Goal: Find specific page/section

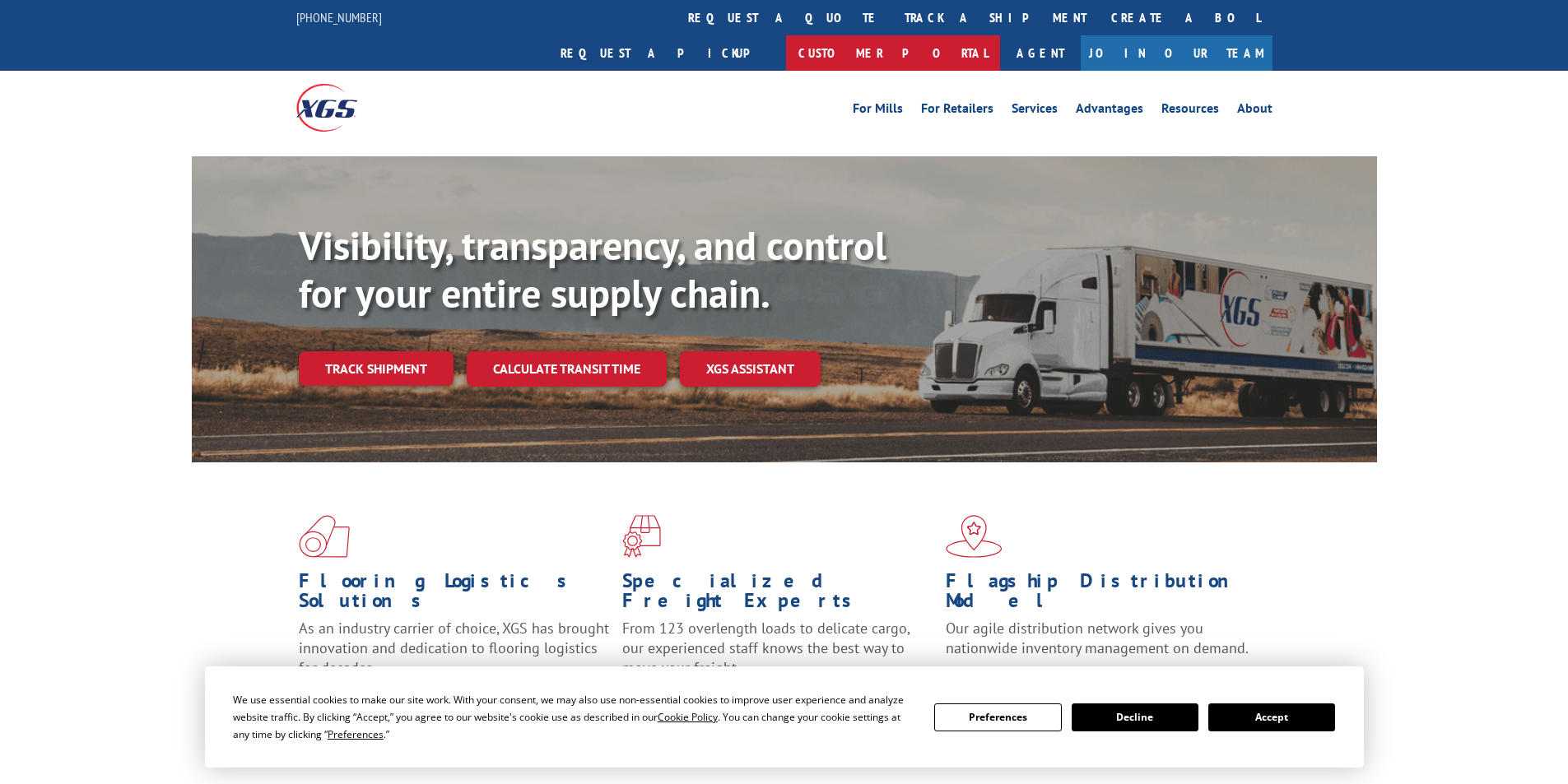
click at [1000, 35] on link "Customer Portal" at bounding box center [892, 52] width 214 height 35
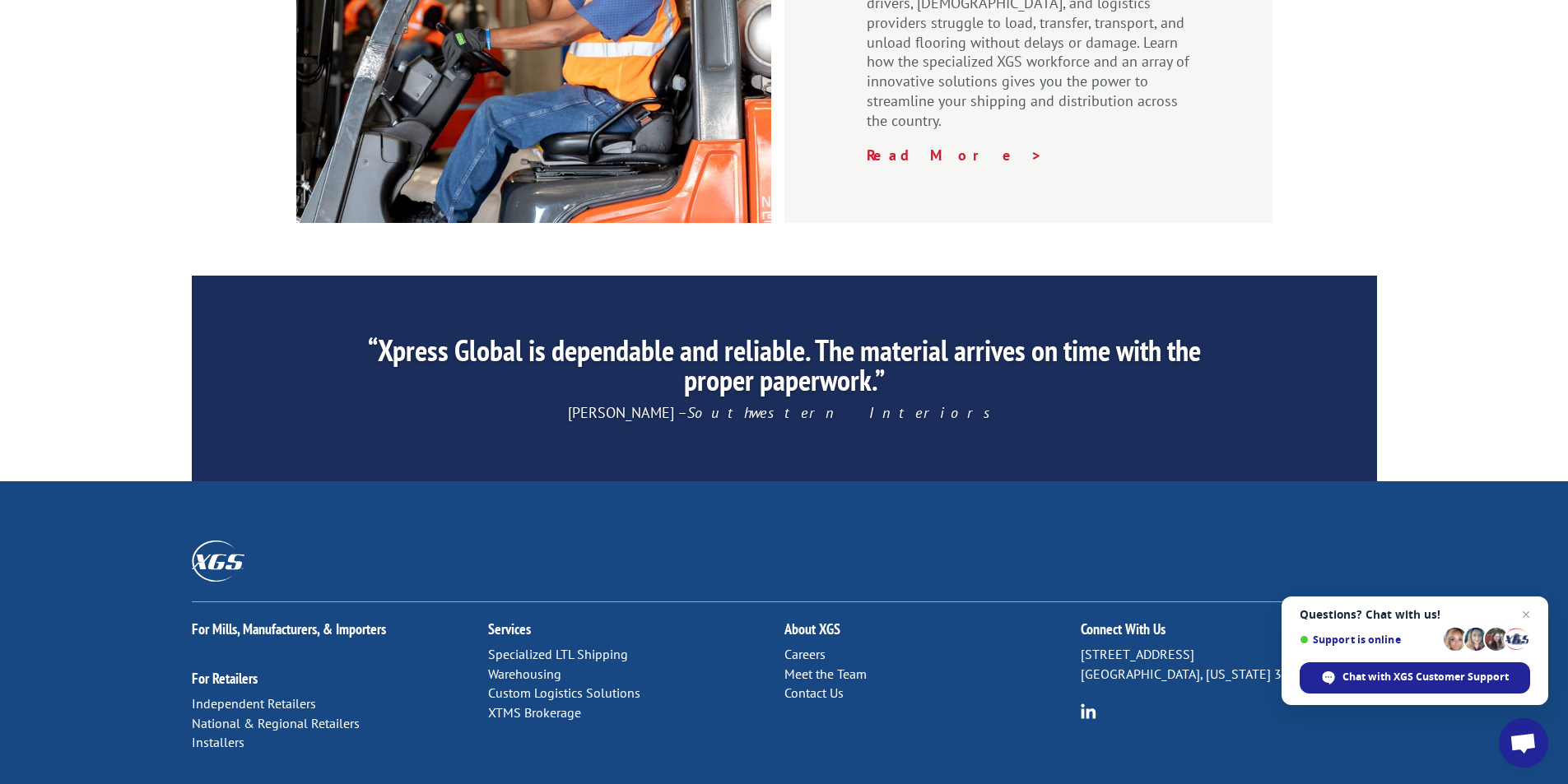
scroll to position [2473, 0]
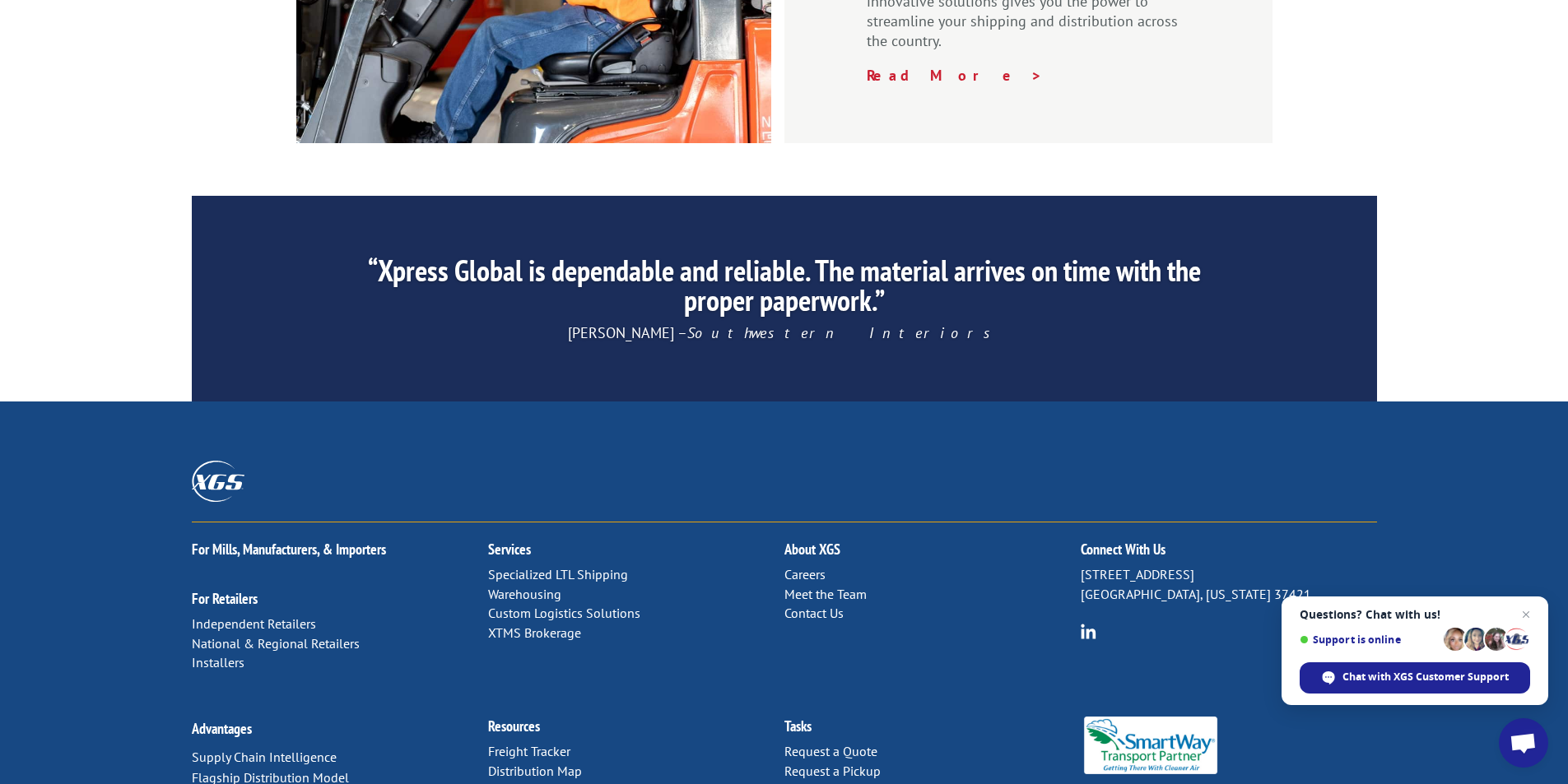
click at [524, 763] on link "Distribution Map" at bounding box center [534, 771] width 94 height 16
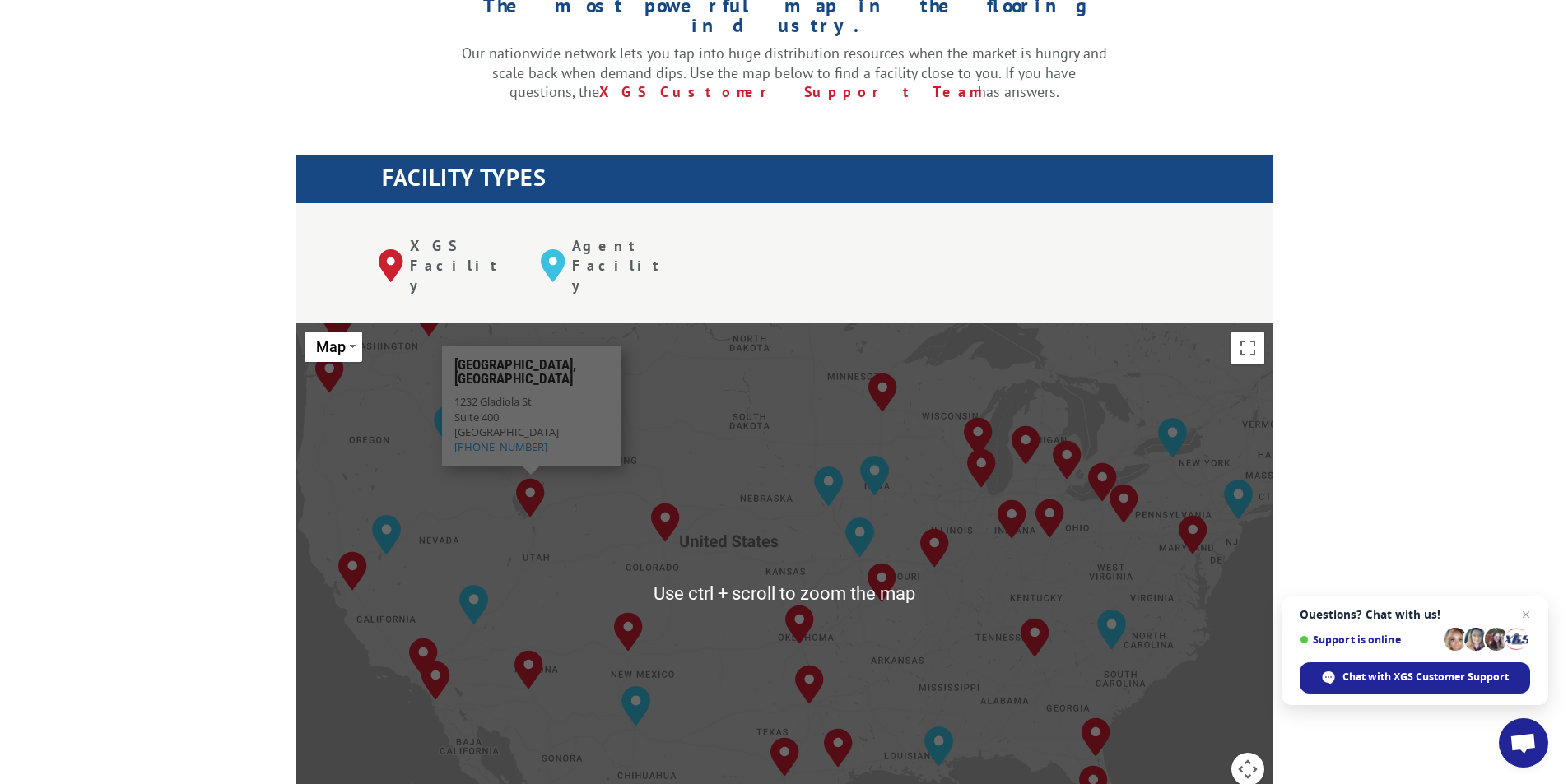
scroll to position [494, 0]
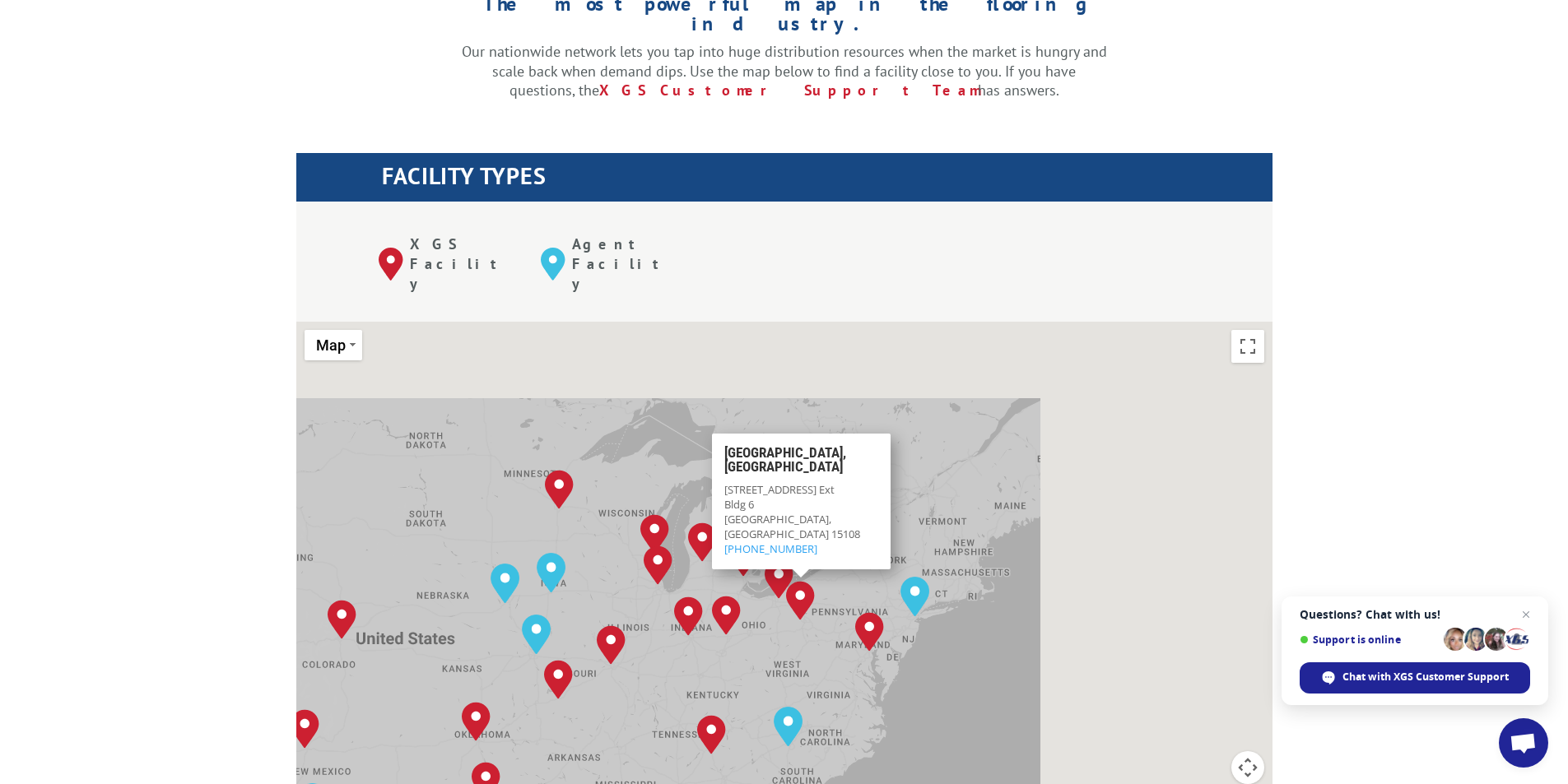
drag, startPoint x: 920, startPoint y: 546, endPoint x: 835, endPoint y: 578, distance: 90.8
click at [835, 578] on div "[GEOGRAPHIC_DATA], [GEOGRAPHIC_DATA] [GEOGRAPHIC_DATA], [GEOGRAPHIC_DATA] [GEOG…" at bounding box center [784, 593] width 976 height 542
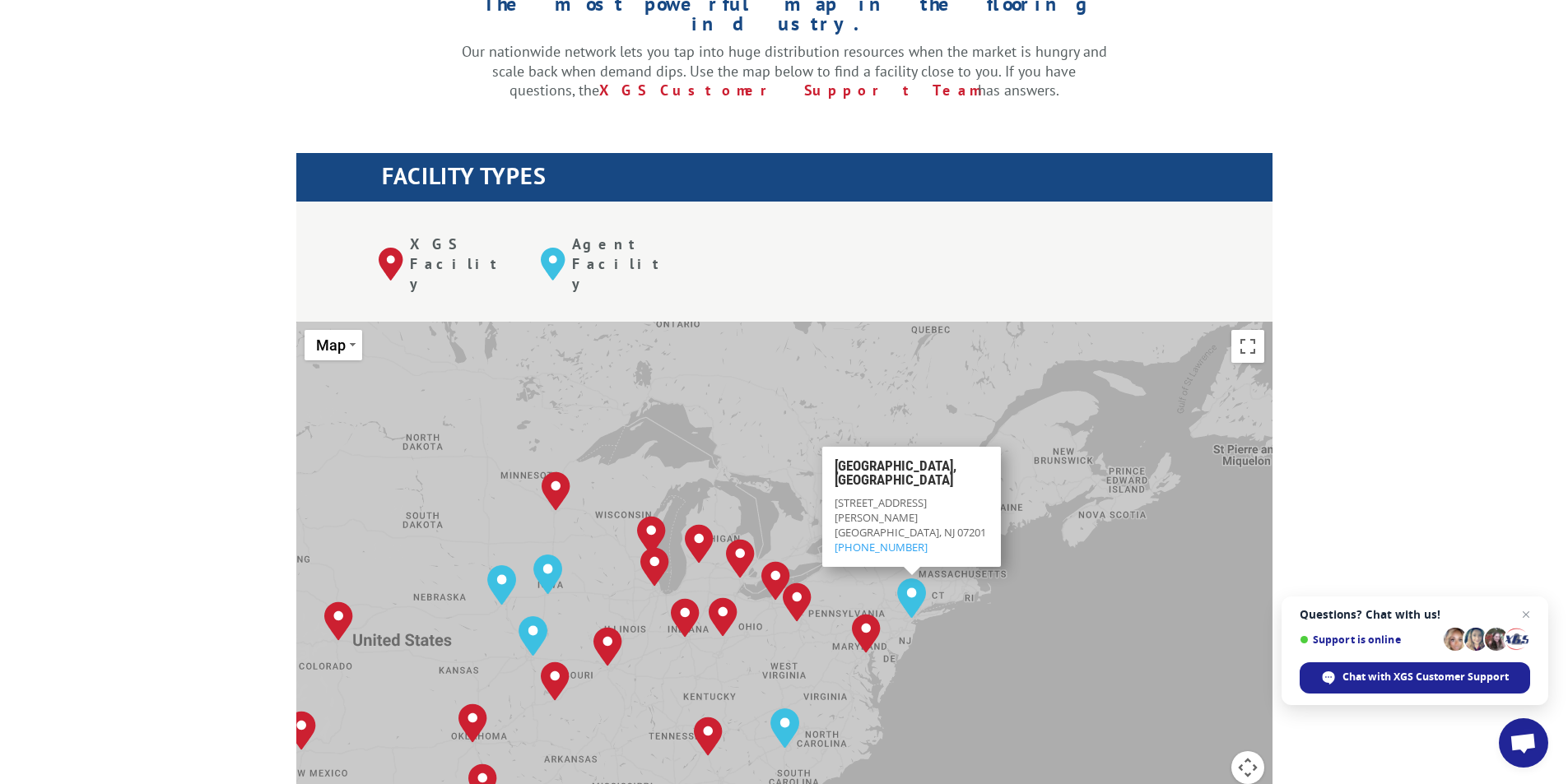
click at [1024, 396] on div "[GEOGRAPHIC_DATA], [GEOGRAPHIC_DATA] [GEOGRAPHIC_DATA], [GEOGRAPHIC_DATA] [GEOG…" at bounding box center [784, 593] width 976 height 542
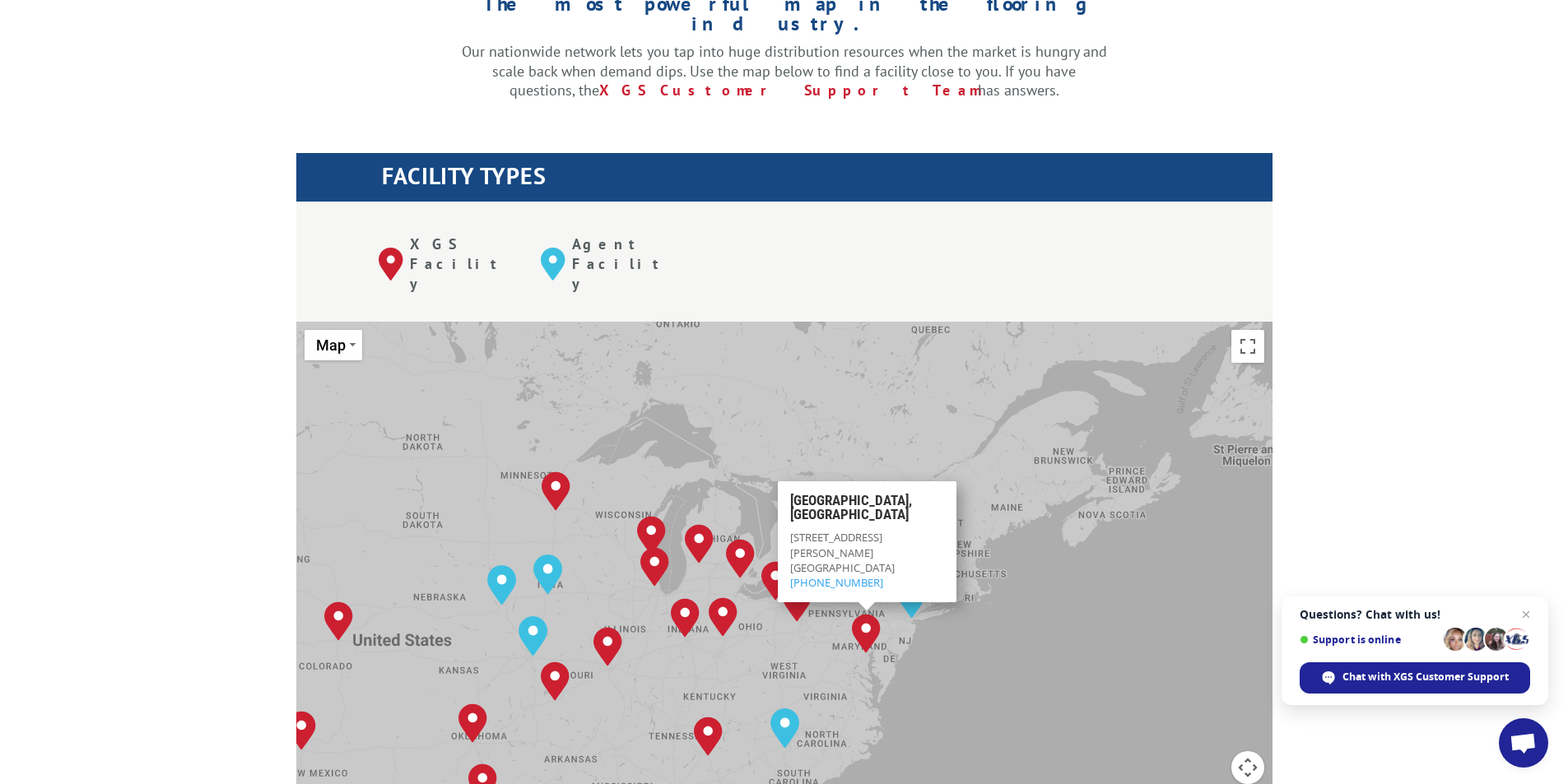
click at [1096, 513] on div "[GEOGRAPHIC_DATA], [GEOGRAPHIC_DATA] [GEOGRAPHIC_DATA], [GEOGRAPHIC_DATA] [GEOG…" at bounding box center [784, 593] width 976 height 542
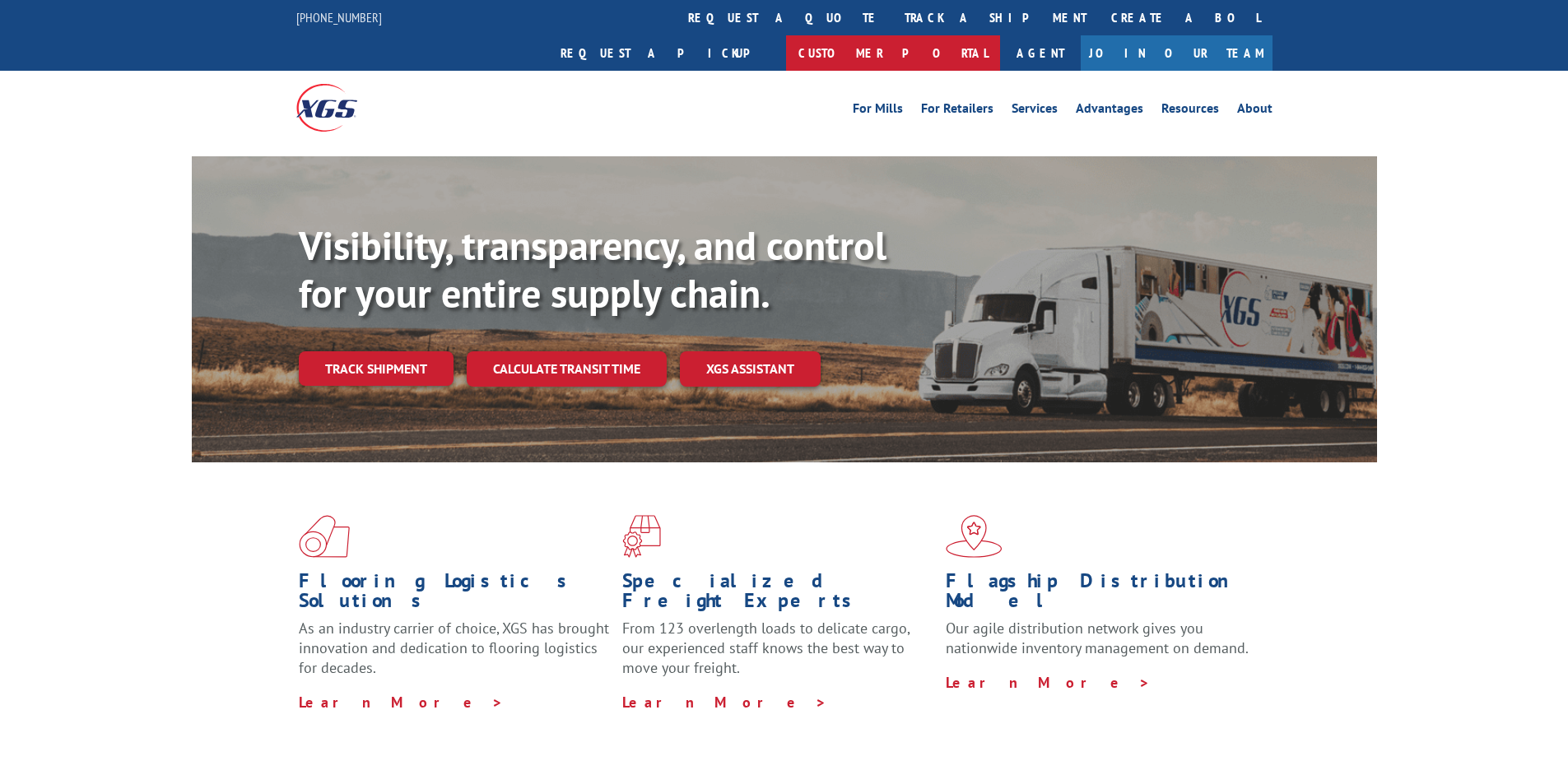
click at [1000, 35] on link "Customer Portal" at bounding box center [892, 52] width 214 height 35
